Goal: Find specific page/section: Find specific page/section

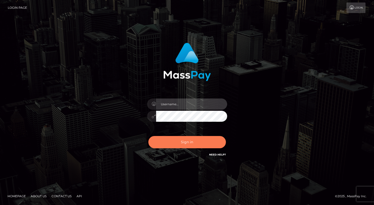
type input "grace.rush"
click at [191, 138] on button "Sign in" at bounding box center [187, 142] width 78 height 12
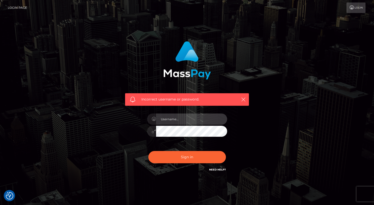
type input "grace.rush"
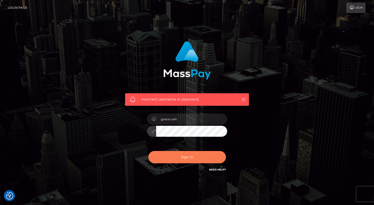
click at [167, 155] on button "Sign in" at bounding box center [187, 157] width 78 height 12
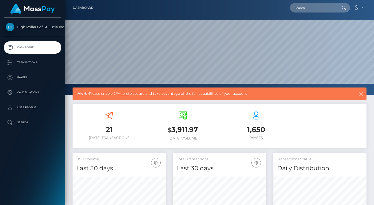
scroll to position [89, 93]
click at [39, 62] on p "Transactions" at bounding box center [33, 63] width 54 height 8
